Goal: Navigation & Orientation: Go to known website

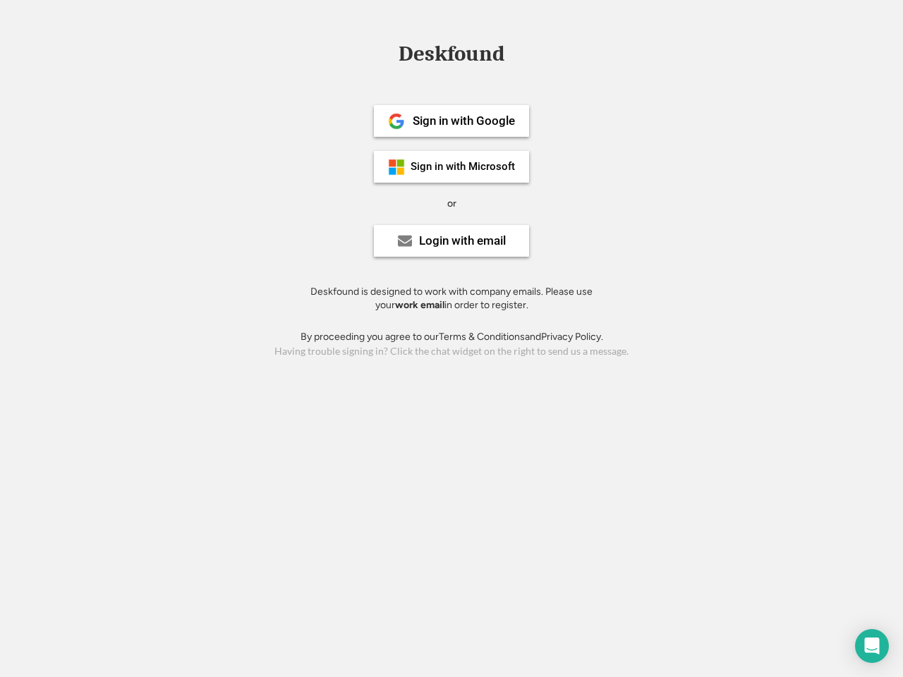
click at [451, 202] on div "or" at bounding box center [451, 204] width 9 height 14
click at [451, 56] on div "Deskfound" at bounding box center [451, 54] width 120 height 22
click at [386, 54] on div "Deskfound" at bounding box center [451, 56] width 903 height 27
click at [451, 56] on div "Deskfound" at bounding box center [451, 54] width 120 height 22
click at [451, 203] on div "or" at bounding box center [451, 204] width 9 height 14
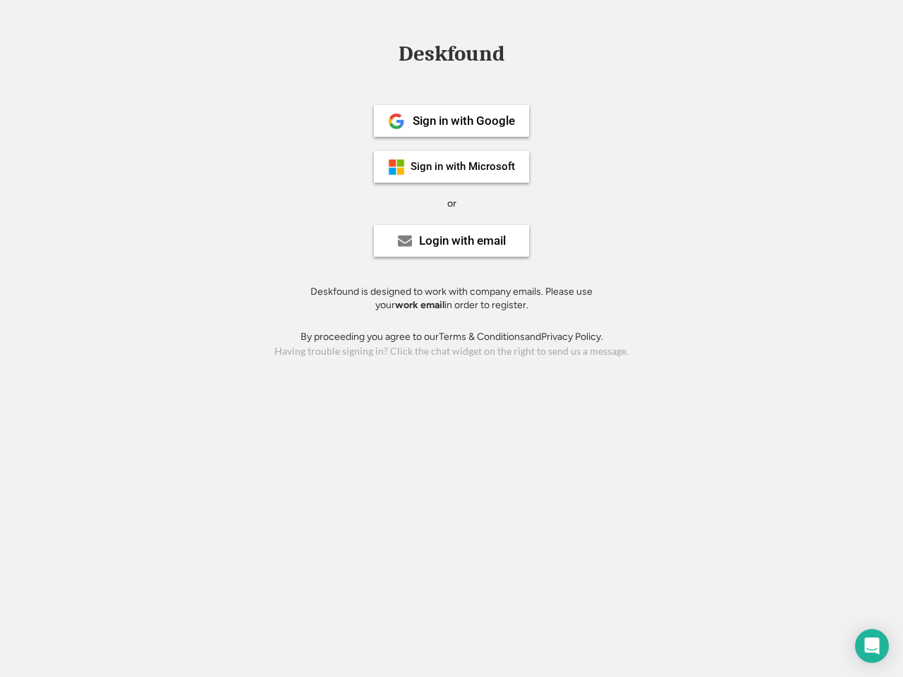
click at [451, 121] on div "Sign in with Google" at bounding box center [464, 121] width 102 height 12
click at [463, 121] on div "Sign in with Google" at bounding box center [464, 121] width 102 height 12
click at [396, 121] on img at bounding box center [396, 121] width 17 height 17
click at [451, 166] on div "Sign in with Microsoft" at bounding box center [462, 167] width 104 height 11
click at [463, 166] on div "Sign in with Microsoft" at bounding box center [462, 167] width 104 height 11
